Goal: Task Accomplishment & Management: Complete application form

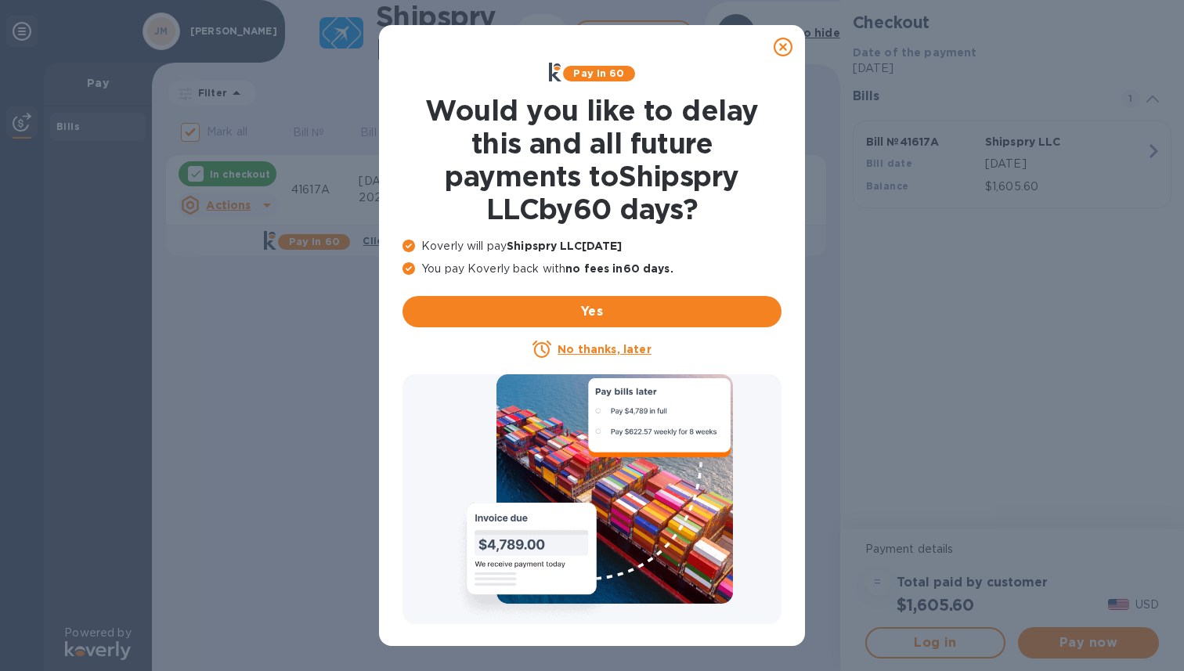
click at [785, 47] on icon at bounding box center [782, 47] width 19 height 19
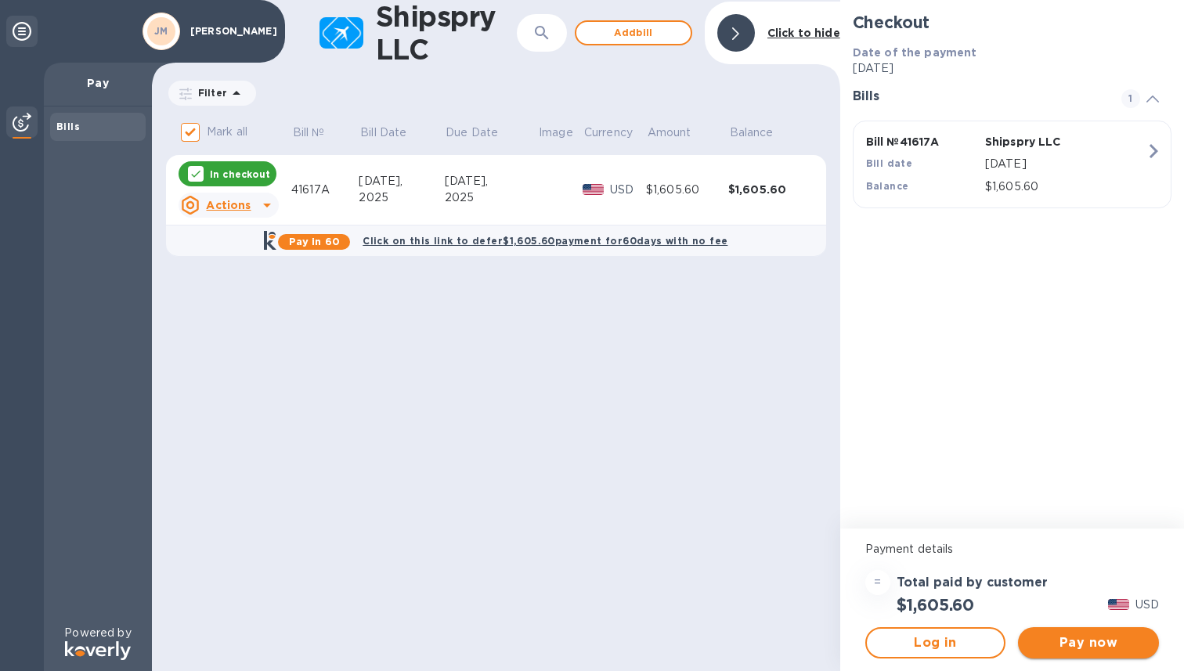
click at [1094, 647] on span "Pay now" at bounding box center [1088, 642] width 116 height 19
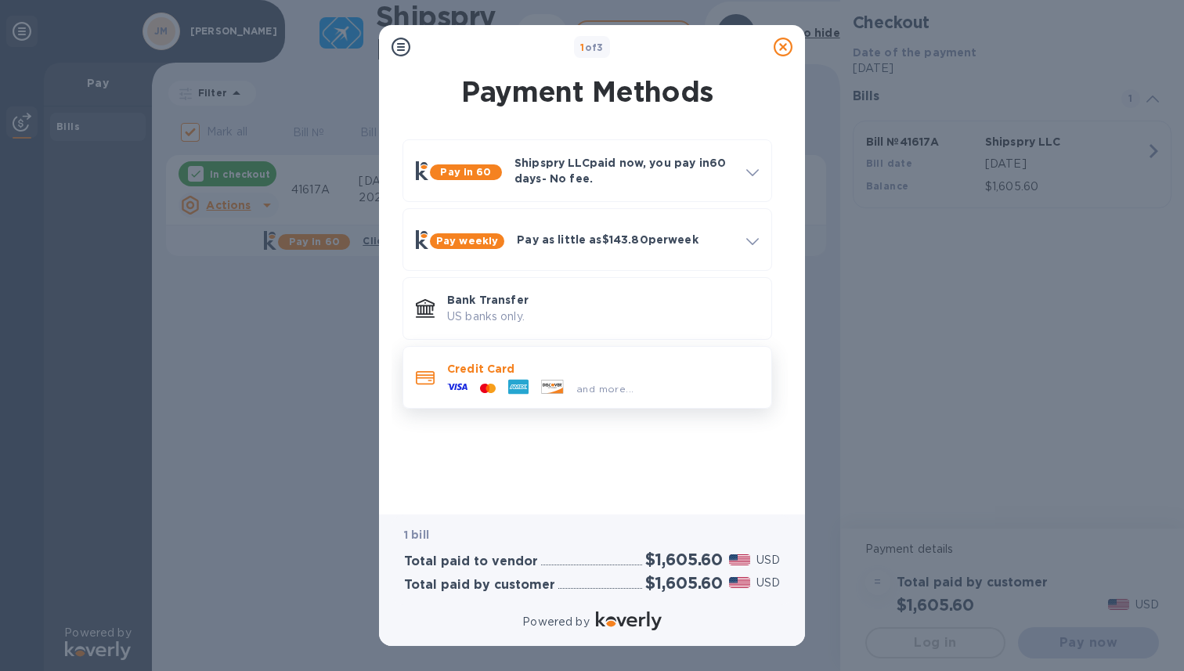
click at [518, 369] on p "Credit Card" at bounding box center [603, 369] width 312 height 16
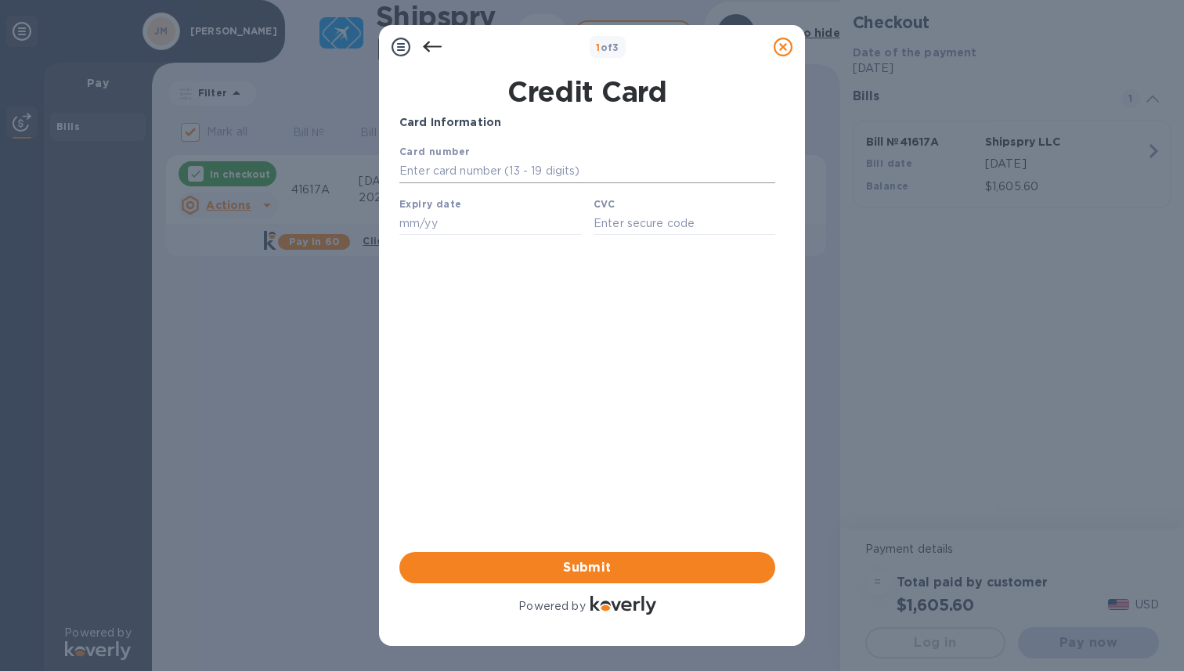
click at [496, 175] on input "text" at bounding box center [587, 171] width 376 height 23
type input "[CREDIT_CARD_NUMBER]"
click at [486, 222] on input "text" at bounding box center [490, 222] width 182 height 23
type input "03/29"
click at [629, 225] on input "text" at bounding box center [684, 222] width 182 height 23
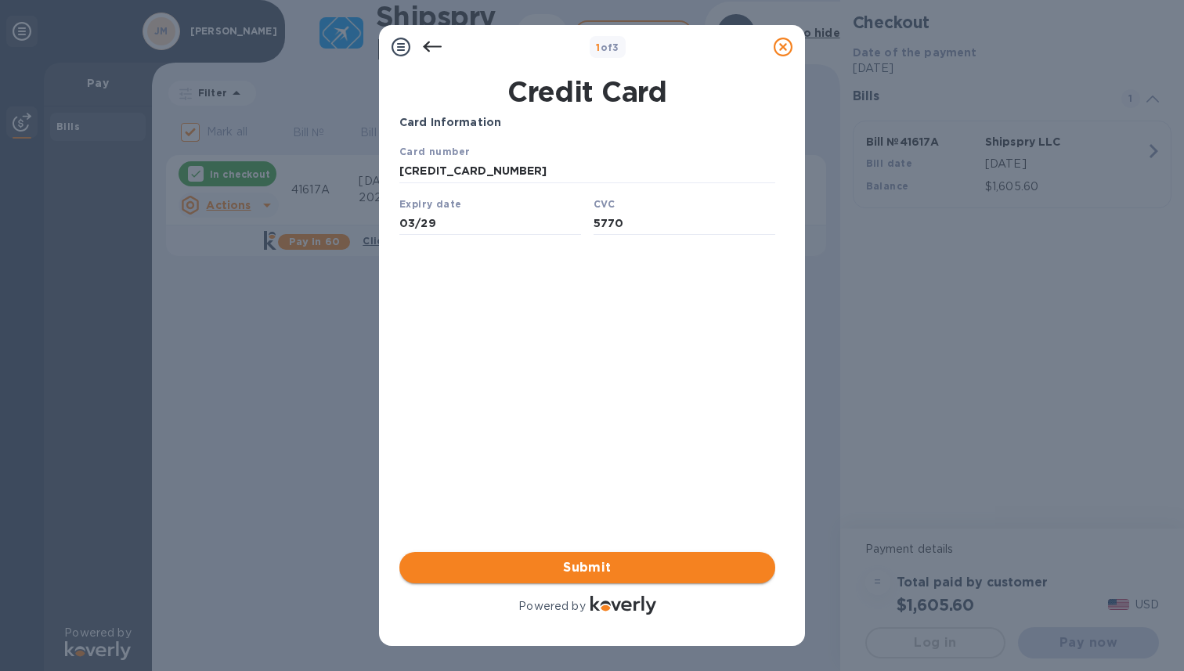
type input "5770"
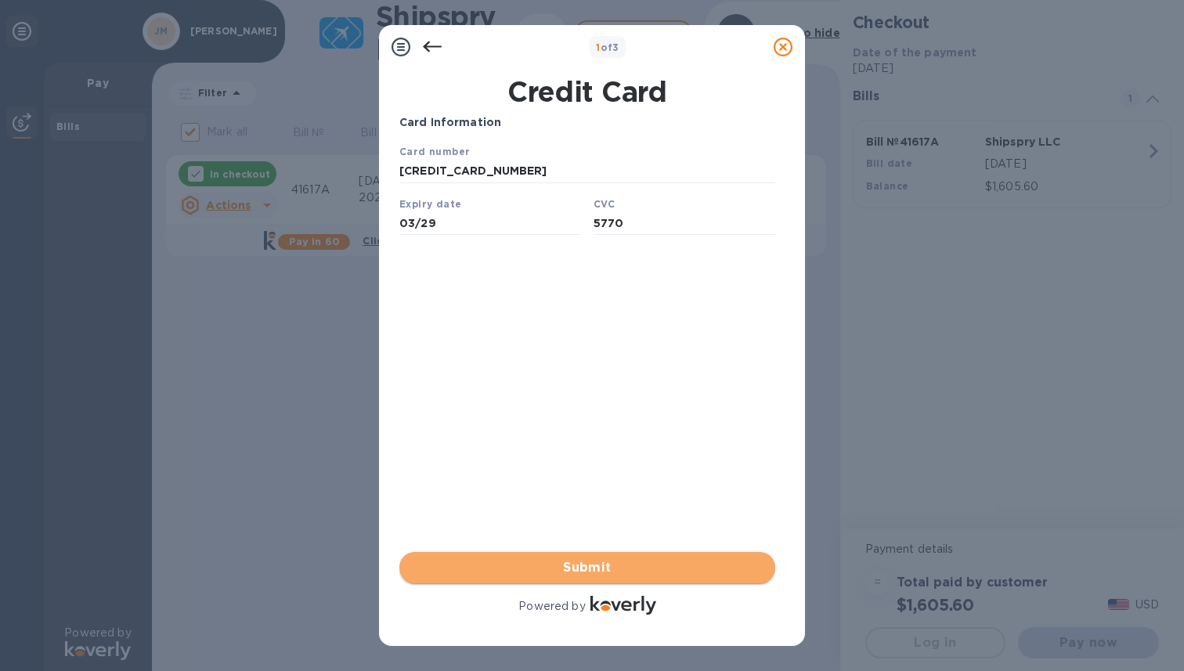
click at [541, 563] on span "Submit" at bounding box center [587, 567] width 351 height 19
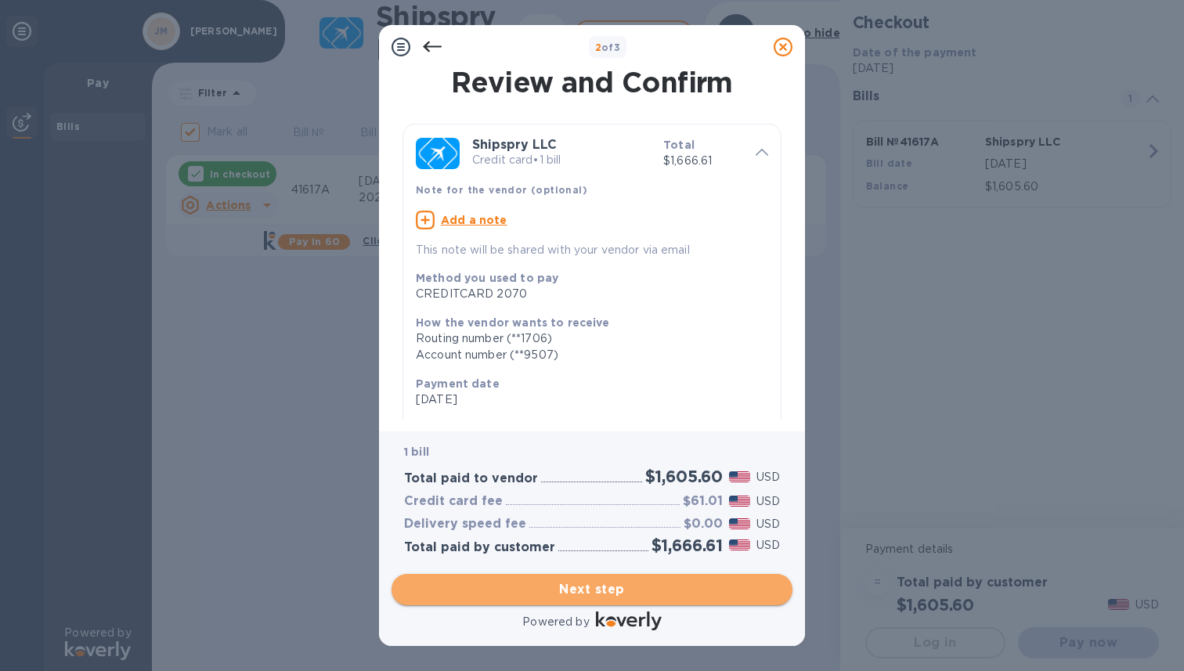
click at [492, 580] on span "Next step" at bounding box center [592, 589] width 376 height 19
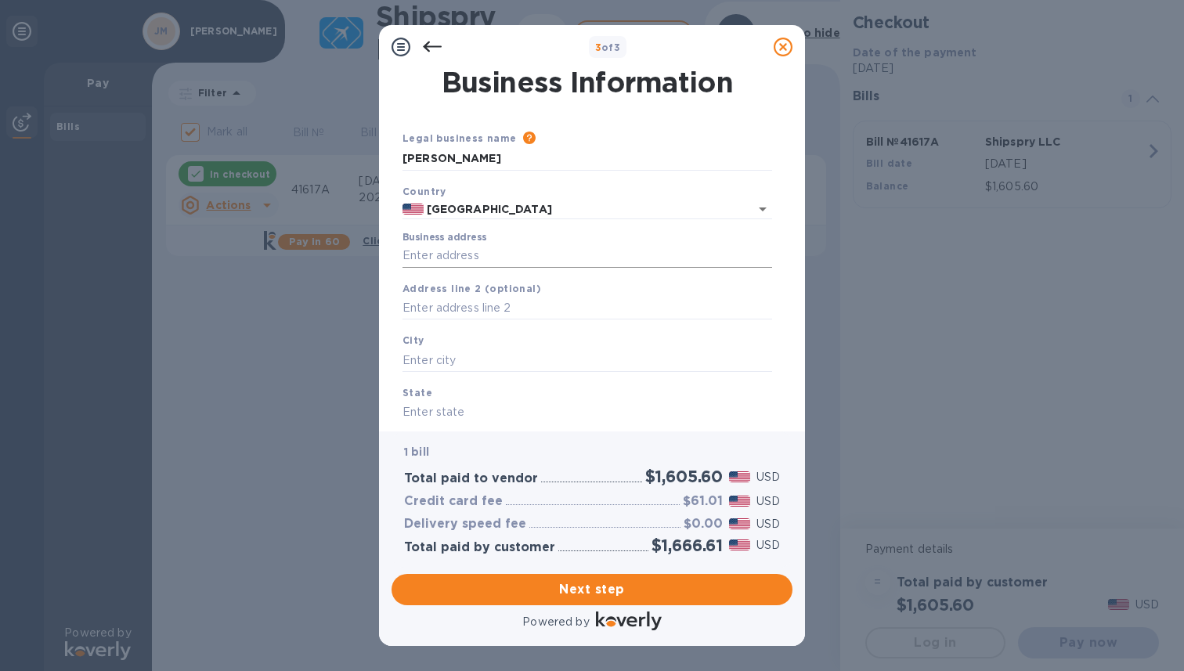
click at [497, 258] on input "Business address" at bounding box center [586, 255] width 369 height 23
type input "[STREET_ADDRESS][PERSON_NAME]"
click at [499, 310] on input "text" at bounding box center [586, 308] width 369 height 23
click at [486, 355] on input "text" at bounding box center [586, 359] width 369 height 23
type input "B"
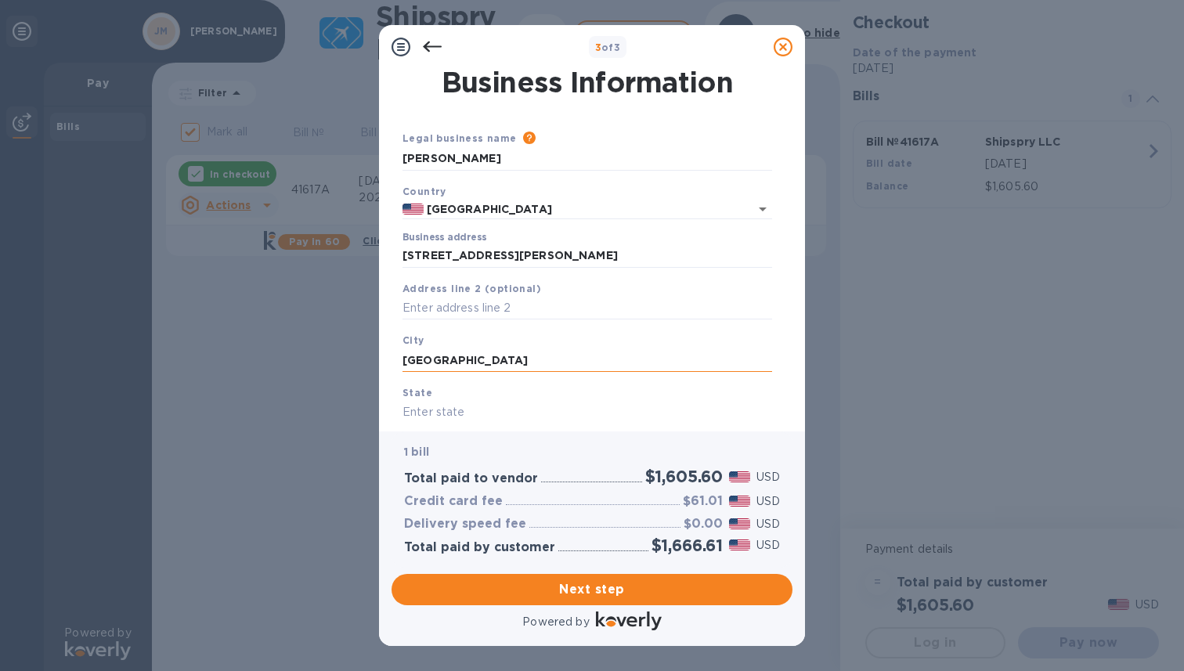
type input "[GEOGRAPHIC_DATA]"
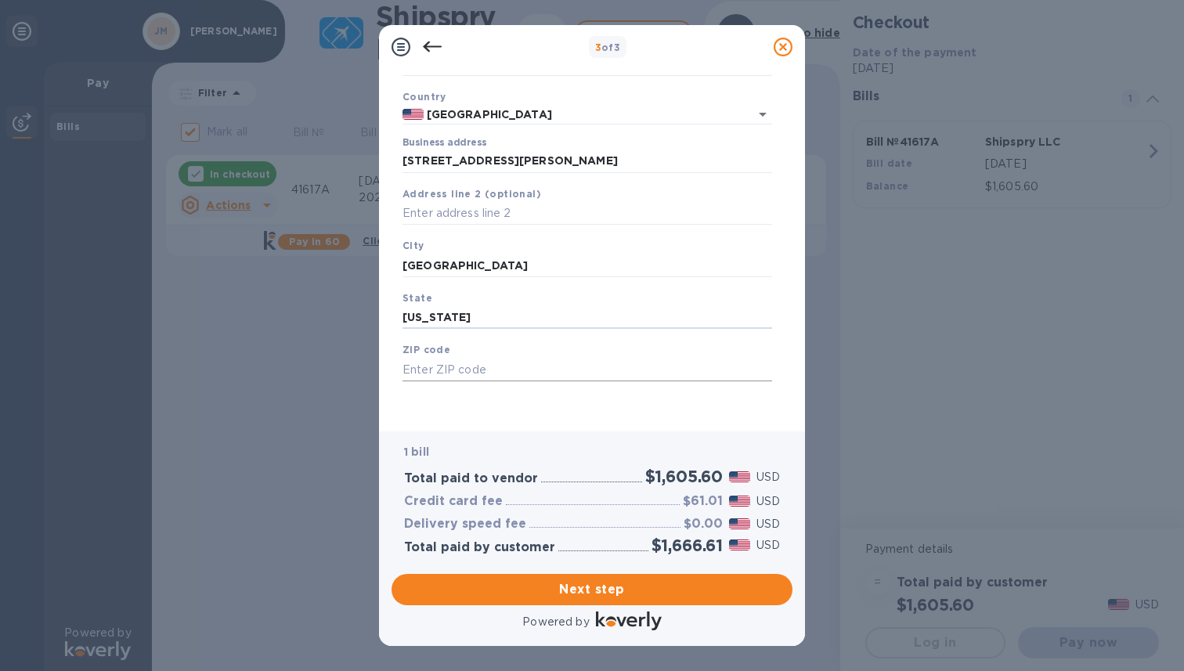
scroll to position [96, 0]
type input "[US_STATE]"
click at [518, 365] on input "text" at bounding box center [586, 369] width 369 height 23
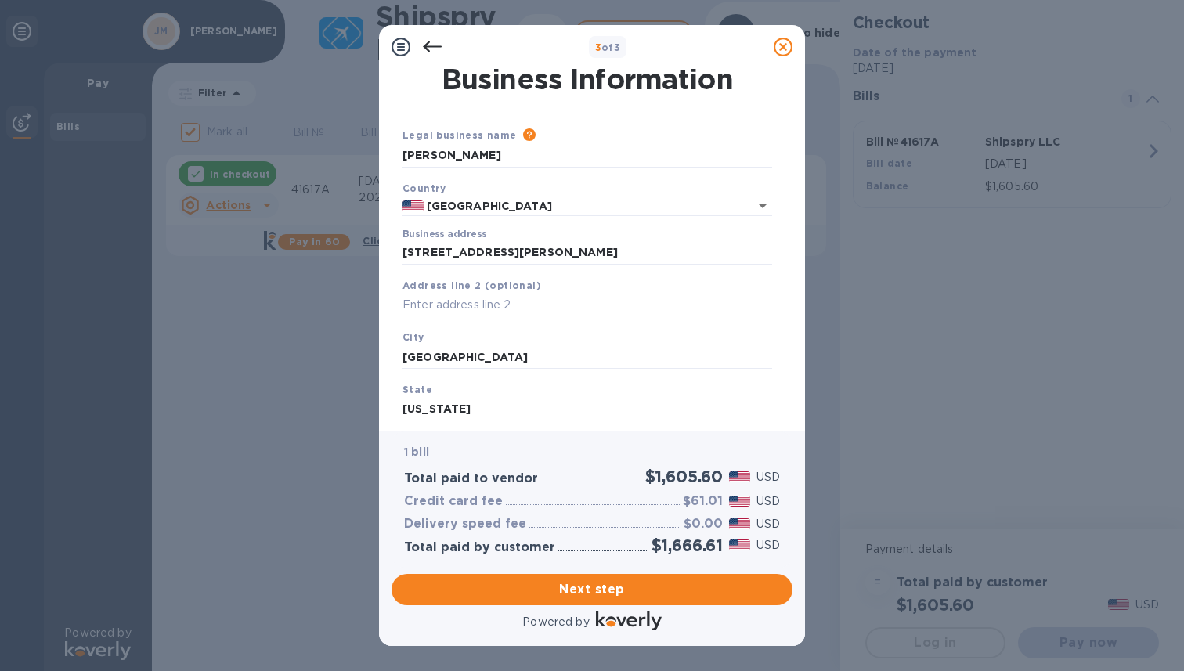
scroll to position [0, 0]
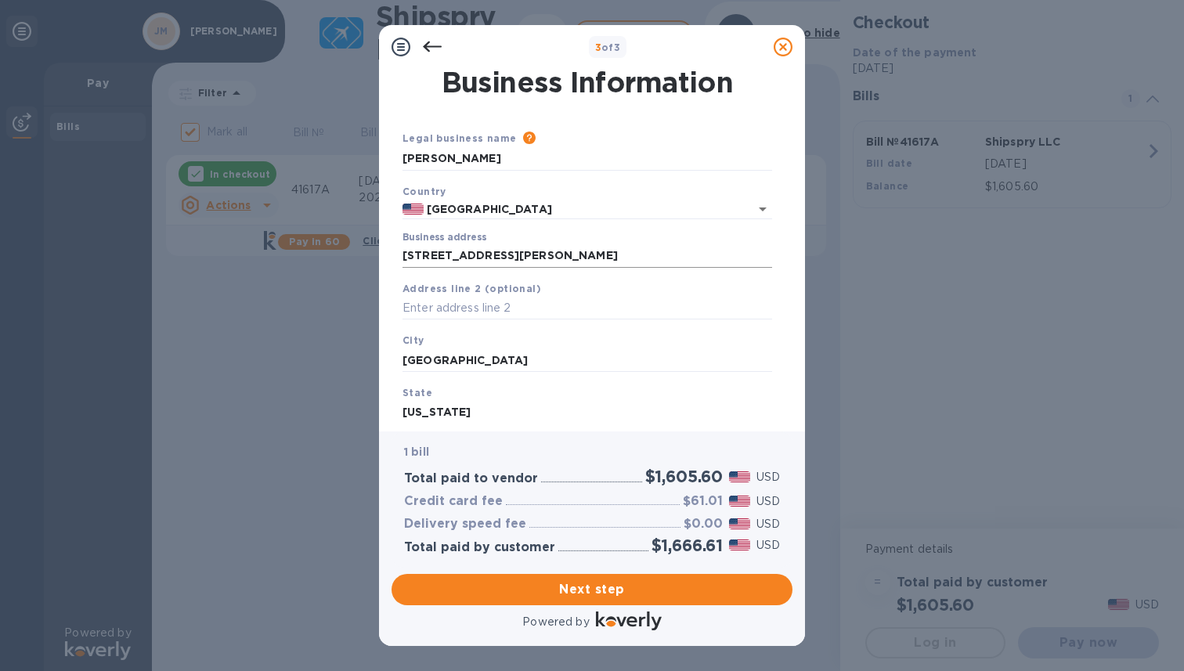
type input "11201"
click at [567, 258] on input "[STREET_ADDRESS][PERSON_NAME]" at bounding box center [586, 255] width 369 height 23
click at [552, 314] on input "text" at bounding box center [586, 308] width 369 height 23
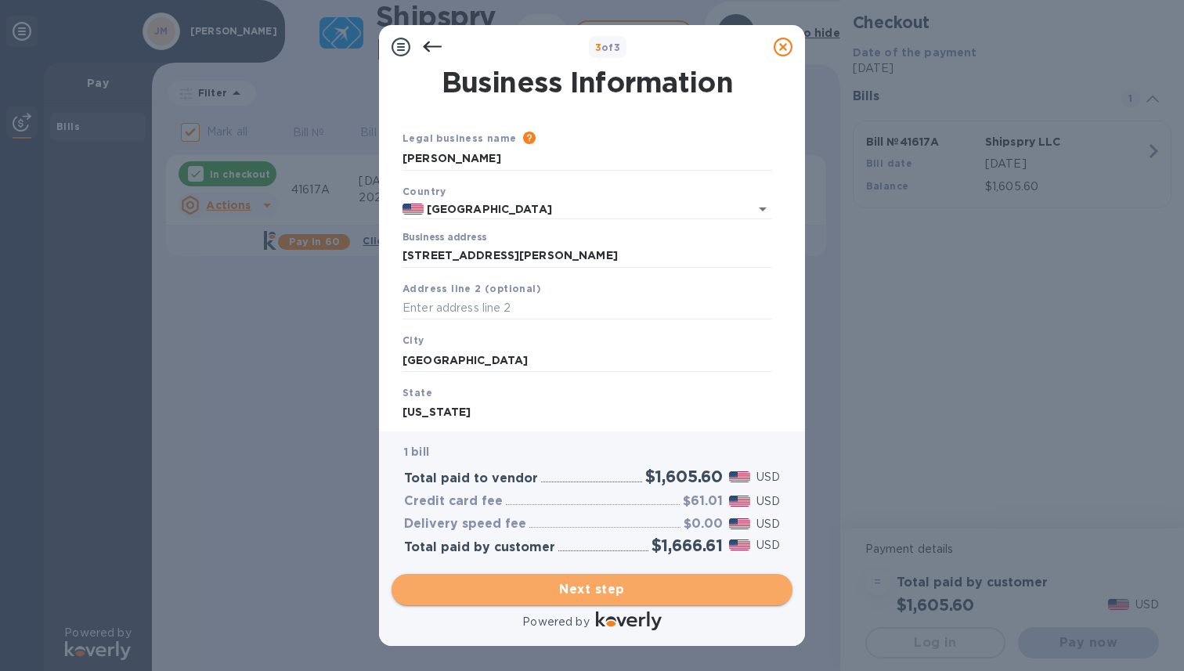
click at [607, 589] on span "Next step" at bounding box center [592, 589] width 376 height 19
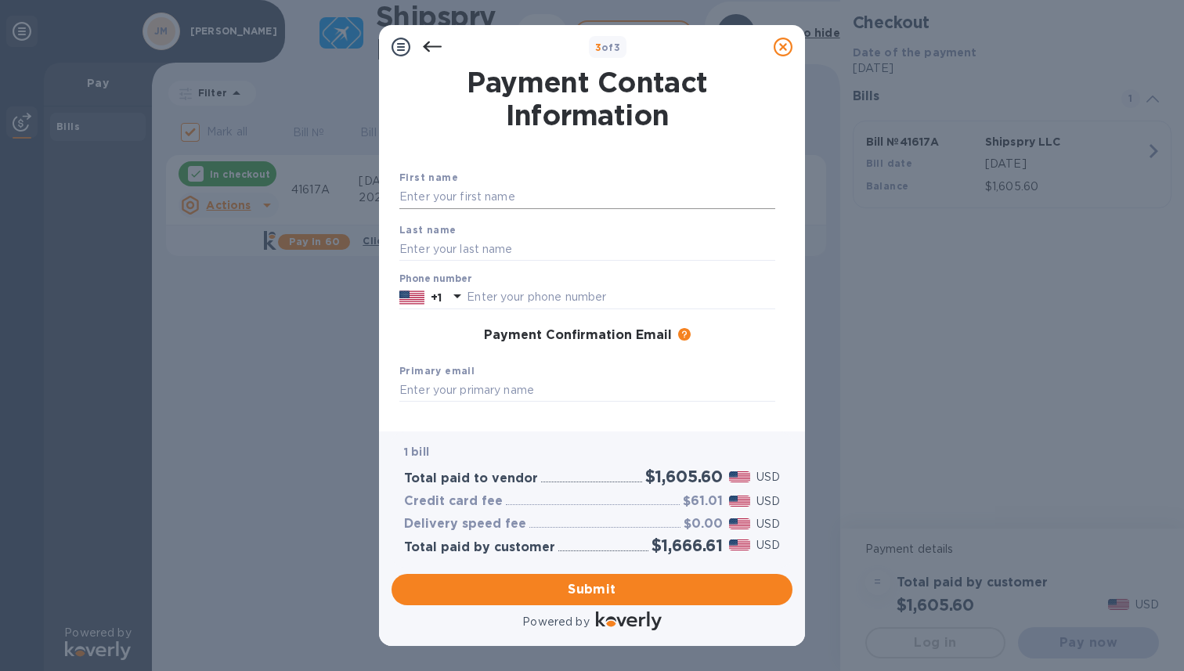
click at [488, 202] on input "text" at bounding box center [587, 197] width 376 height 23
type input "Jarlath"
type input "[PERSON_NAME]"
type input "9048604832"
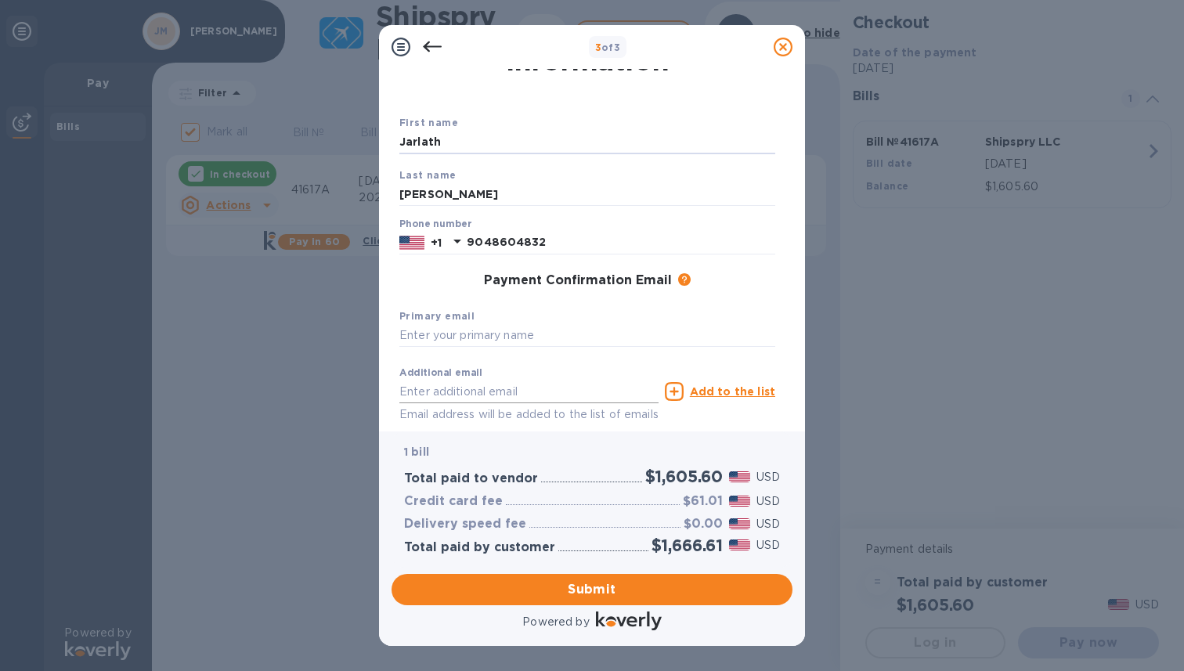
scroll to position [133, 0]
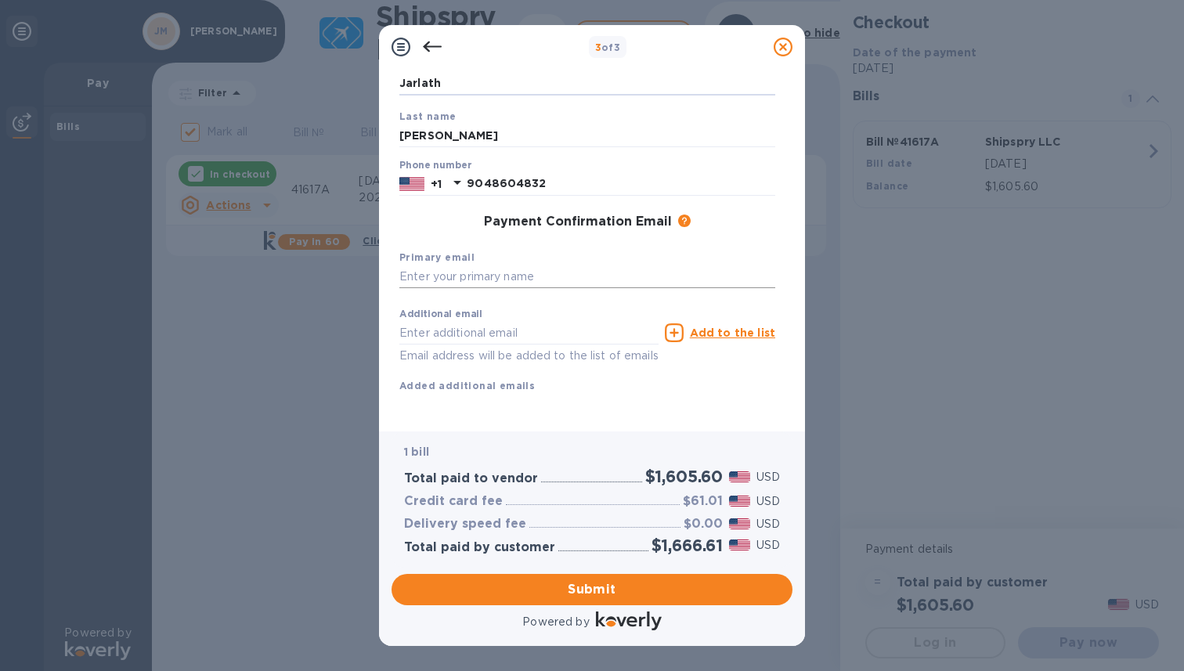
click at [511, 265] on input "text" at bounding box center [587, 276] width 376 height 23
type input "a"
type input "[EMAIL_ADDRESS][DOMAIN_NAME]"
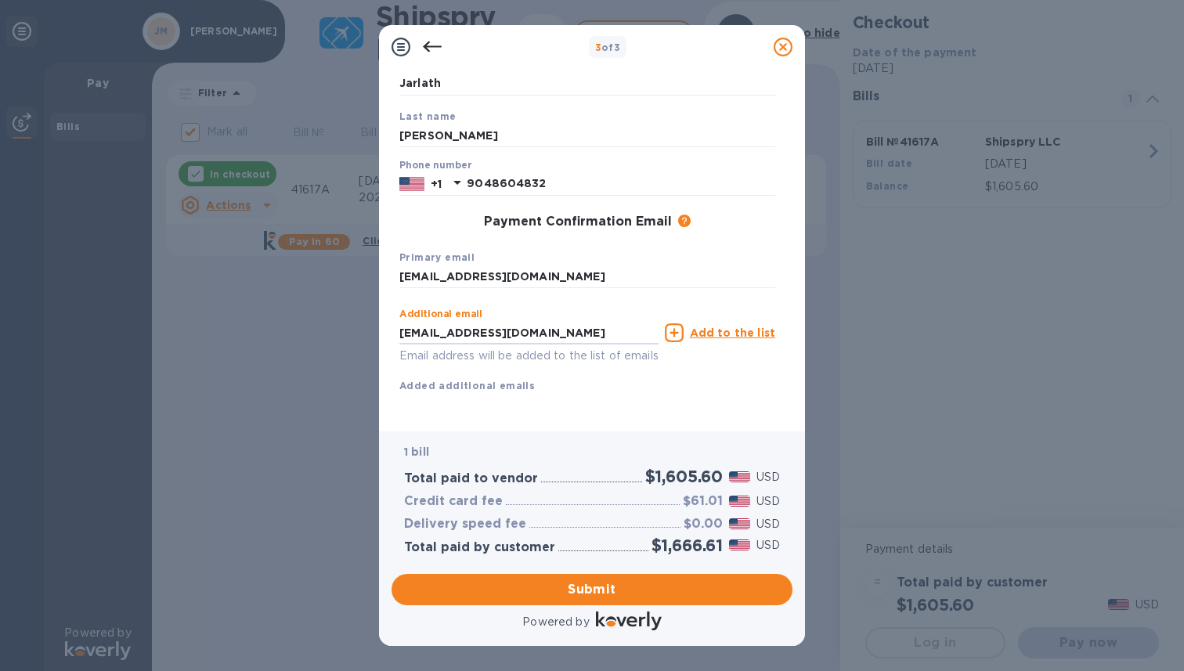
type input "[EMAIL_ADDRESS][DOMAIN_NAME]"
click at [704, 366] on div "Additional email [EMAIL_ADDRESS][DOMAIN_NAME] Email address will be added to th…" at bounding box center [587, 347] width 376 height 93
click at [709, 326] on u "Add to the list" at bounding box center [732, 332] width 85 height 13
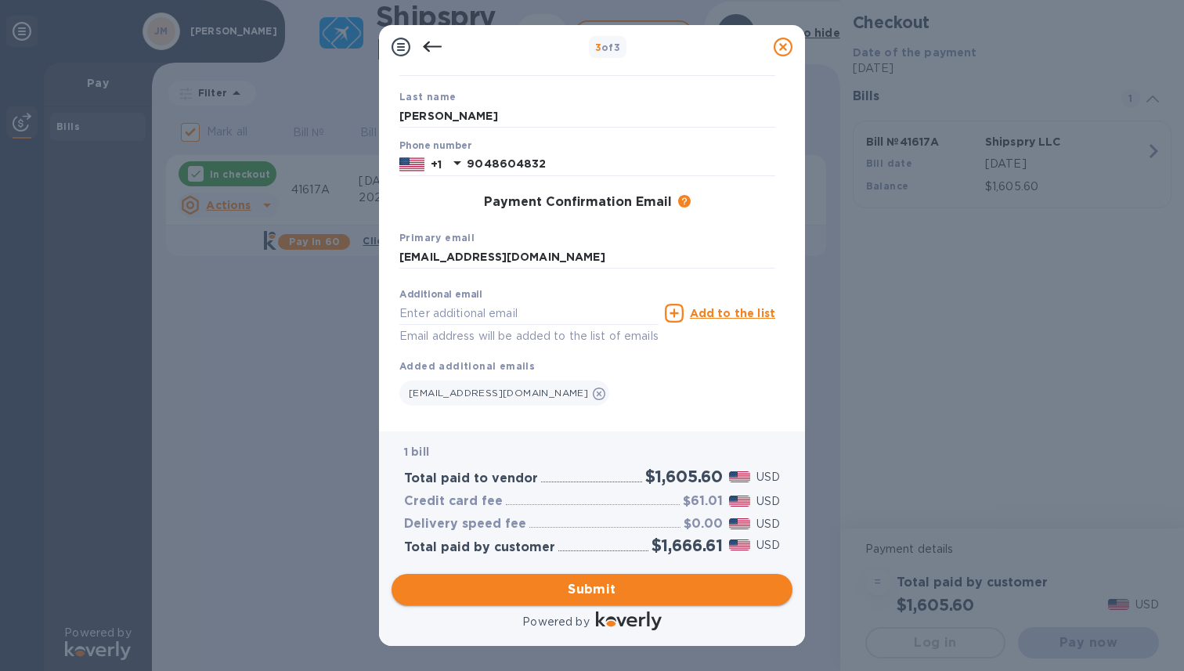
click at [658, 593] on span "Submit" at bounding box center [592, 589] width 376 height 19
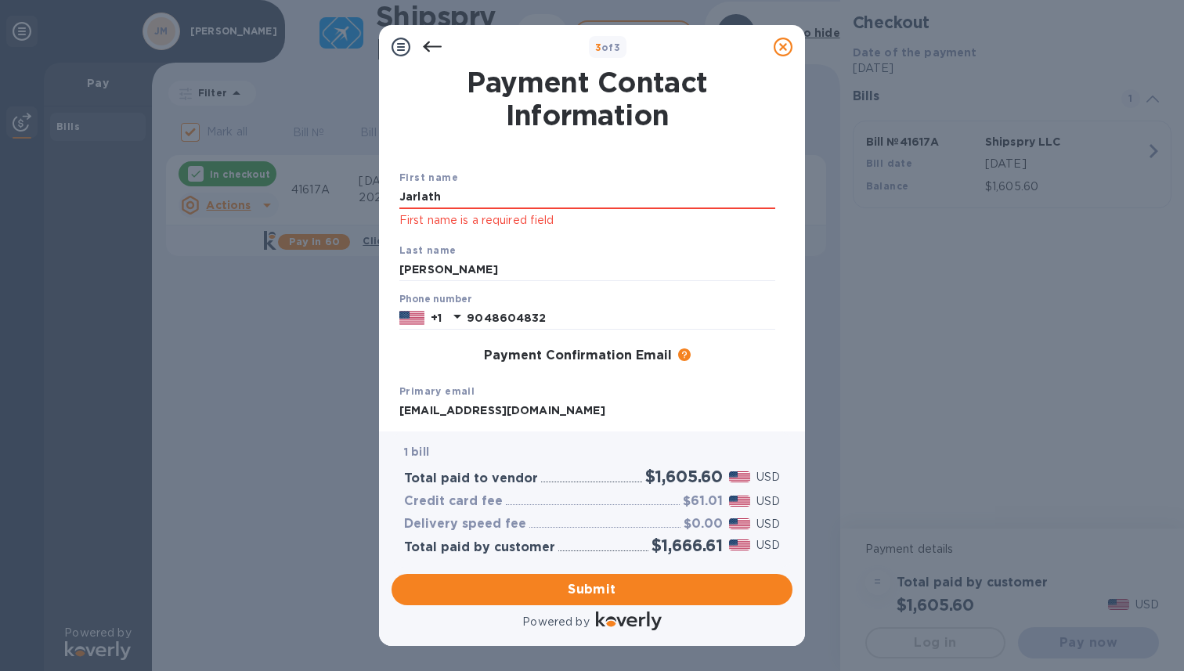
scroll to position [0, 0]
click at [498, 194] on input "Jarlath" at bounding box center [587, 197] width 376 height 23
type input "Jarlath"
click at [705, 235] on div "First name [PERSON_NAME] First name is a required field" at bounding box center [587, 199] width 388 height 73
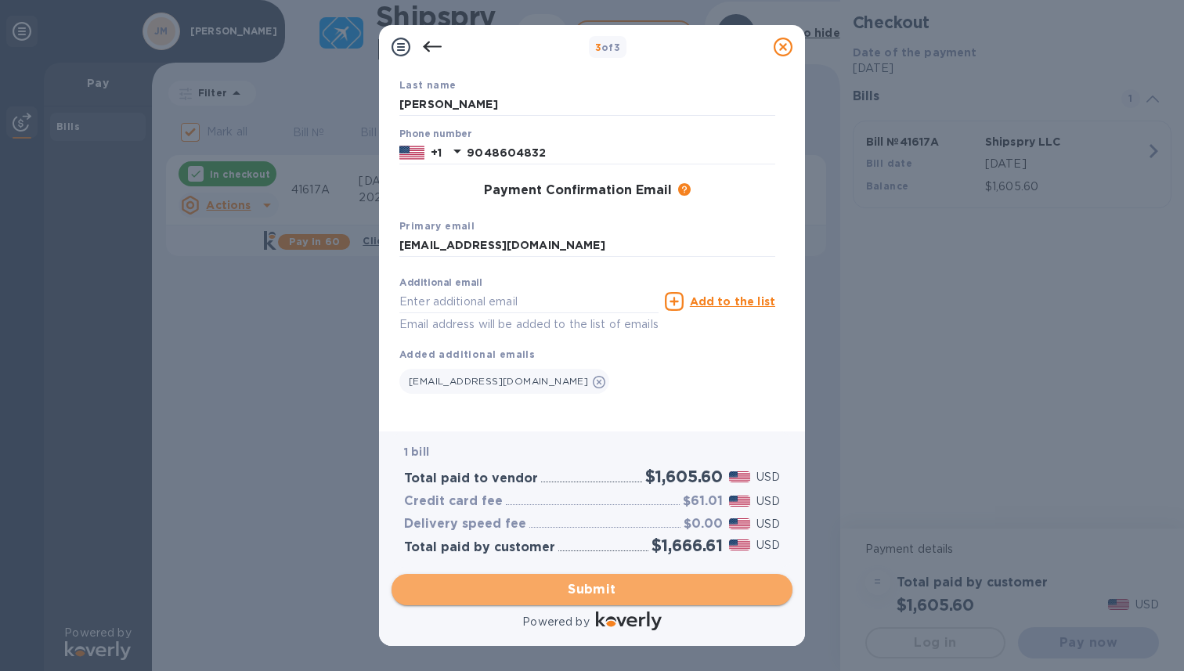
click at [640, 592] on span "Submit" at bounding box center [592, 589] width 376 height 19
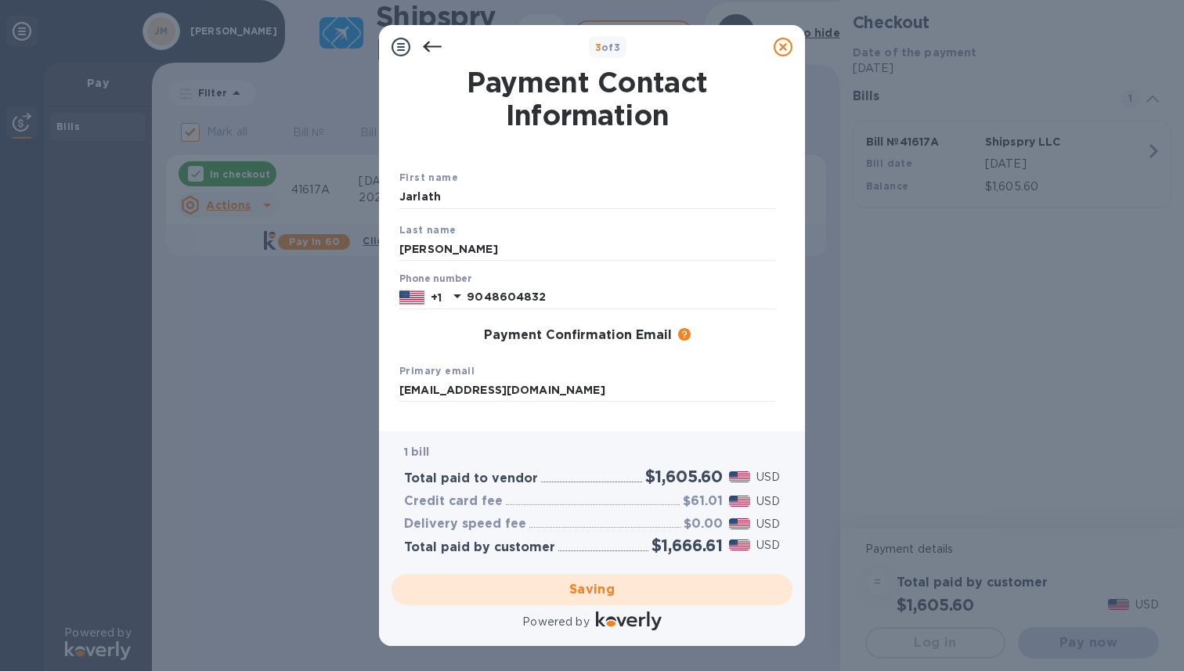
checkbox input "false"
